Goal: Information Seeking & Learning: Learn about a topic

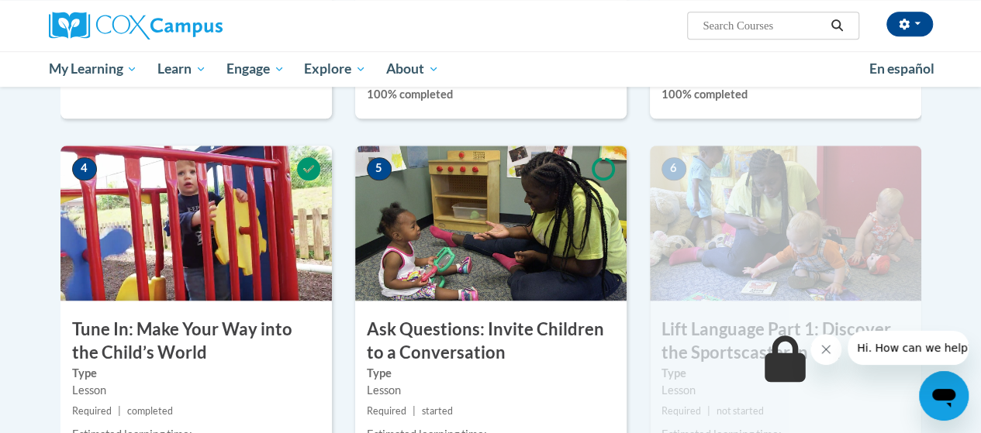
scroll to position [744, 0]
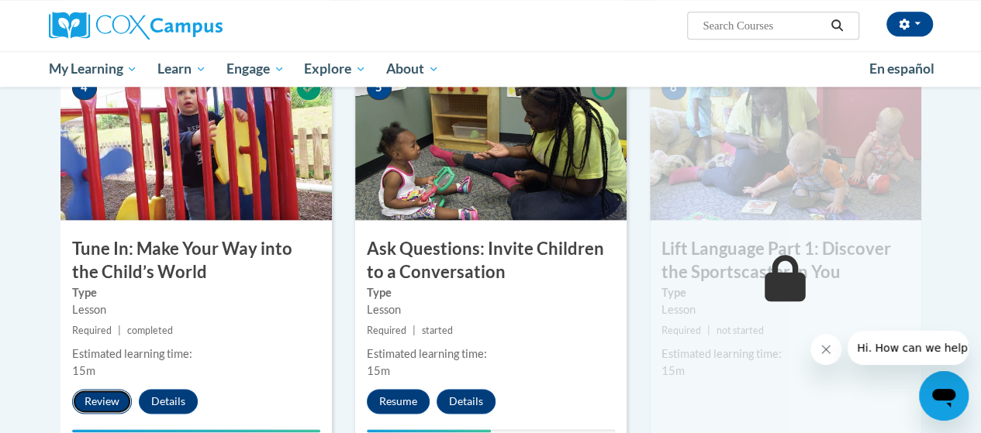
click at [116, 399] on button "Review" at bounding box center [102, 401] width 60 height 25
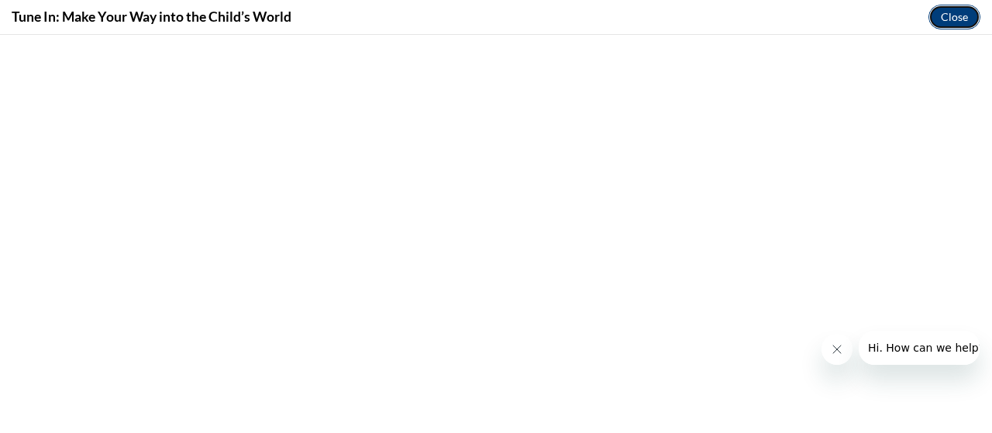
click at [955, 17] on button "Close" at bounding box center [955, 17] width 52 height 25
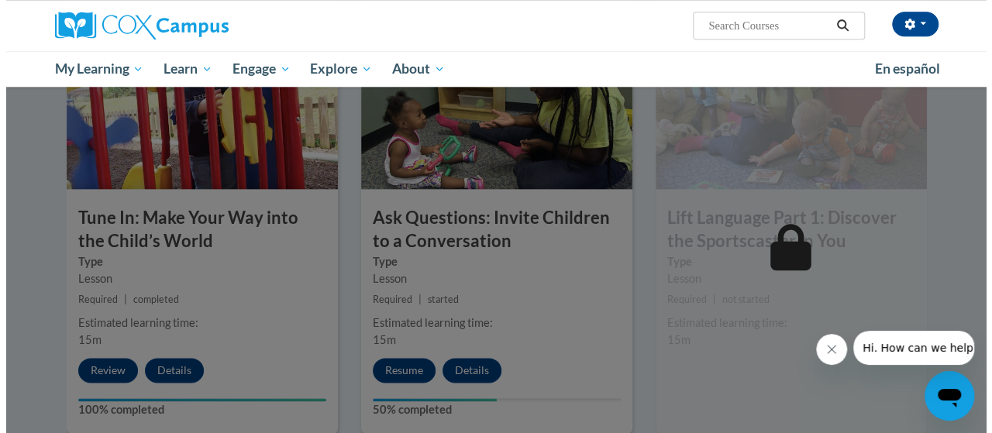
scroll to position [868, 0]
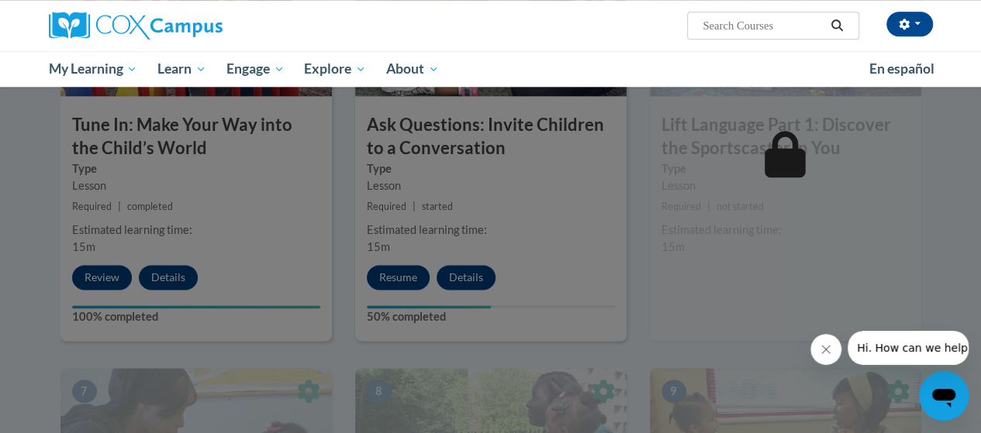
click at [409, 274] on div at bounding box center [490, 216] width 981 height 433
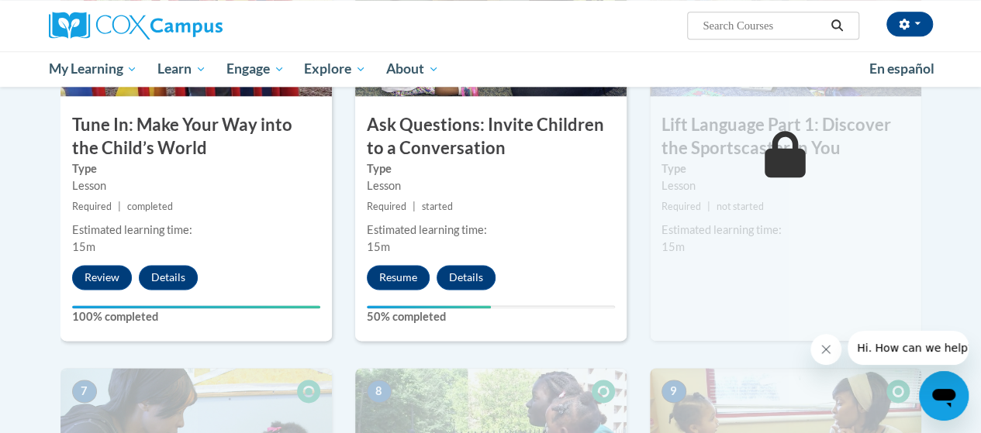
click at [568, 252] on div "Estimated learning time: 15m" at bounding box center [490, 239] width 271 height 34
click at [378, 274] on button "Resume" at bounding box center [398, 277] width 63 height 25
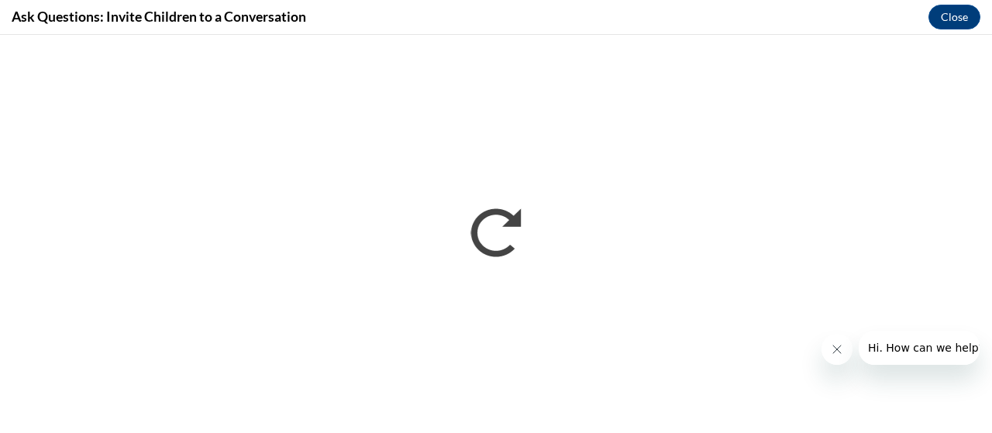
scroll to position [0, 0]
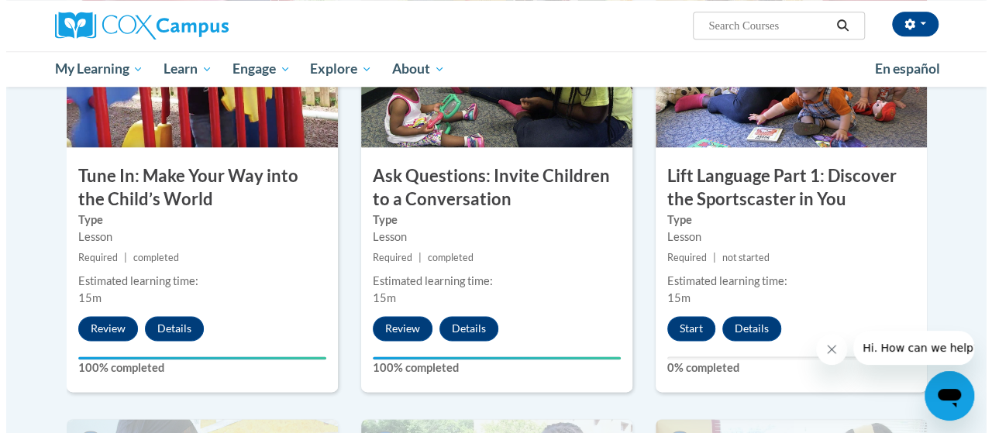
scroll to position [820, 0]
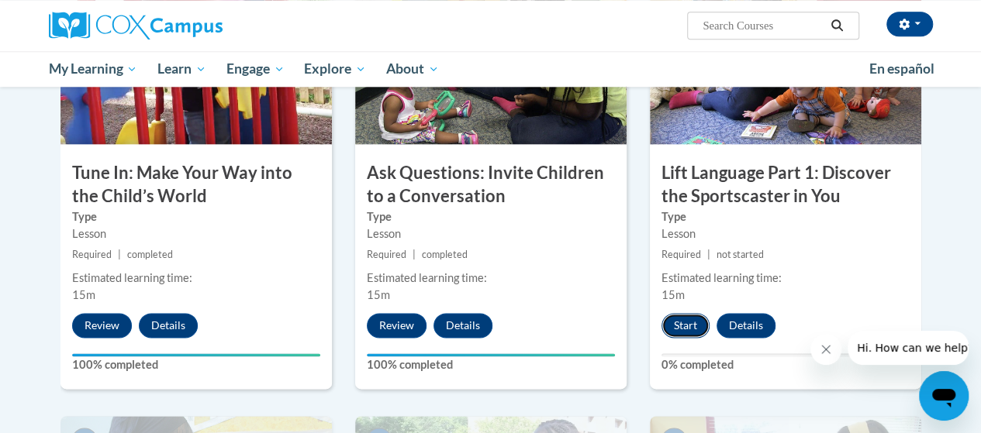
click at [681, 333] on button "Start" at bounding box center [685, 325] width 48 height 25
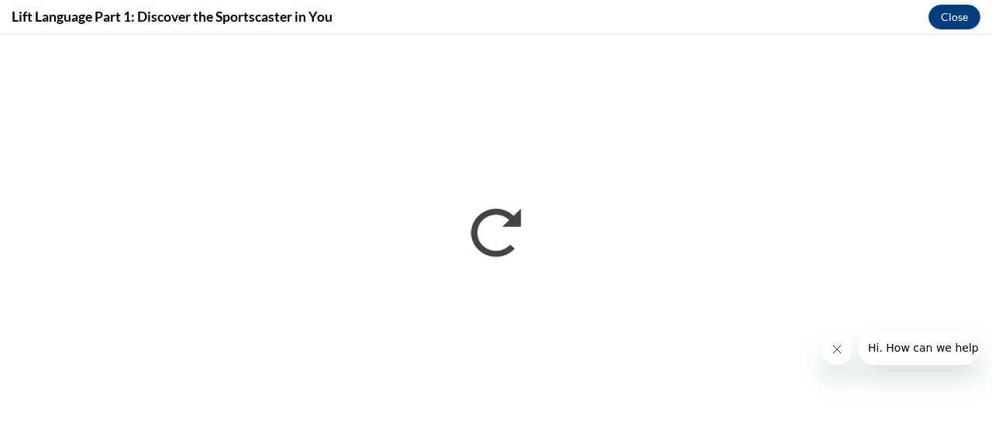
scroll to position [0, 0]
